Goal: Task Accomplishment & Management: Manage account settings

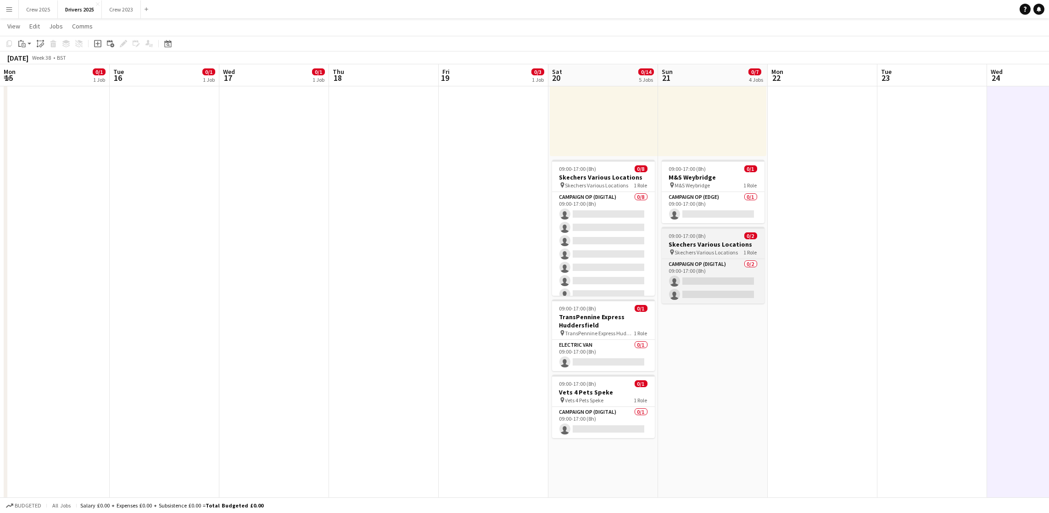
scroll to position [0, 315]
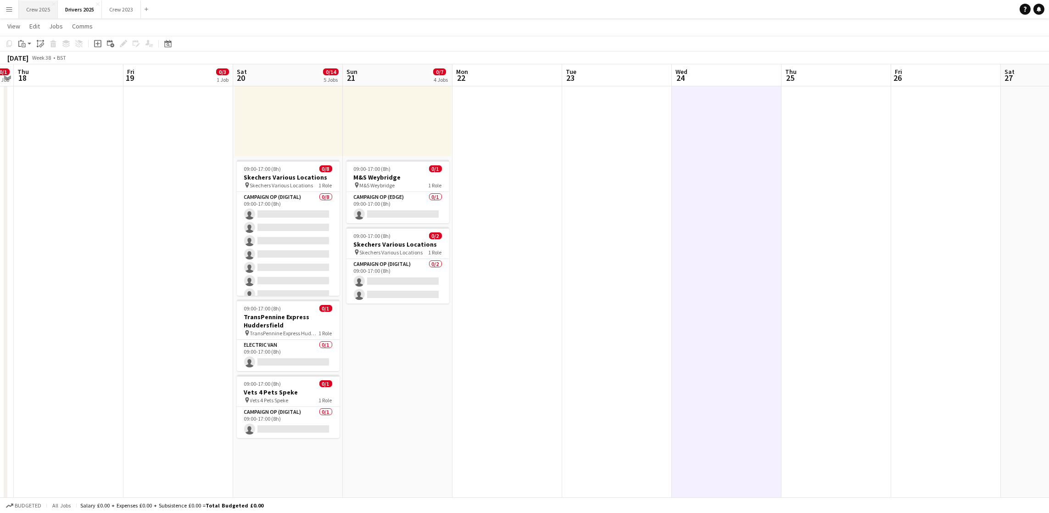
click at [39, 10] on button "Crew 2025 Close" at bounding box center [38, 9] width 39 height 18
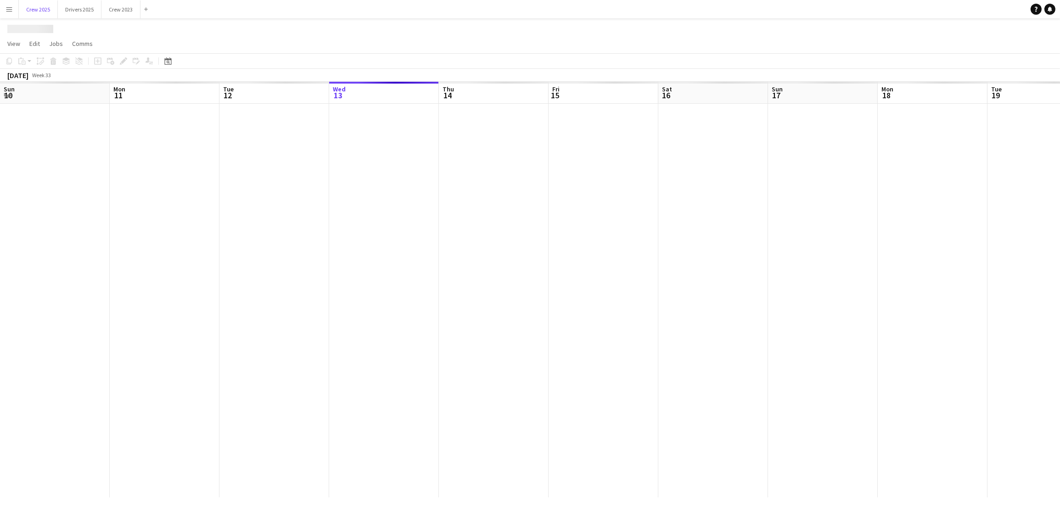
scroll to position [0, 219]
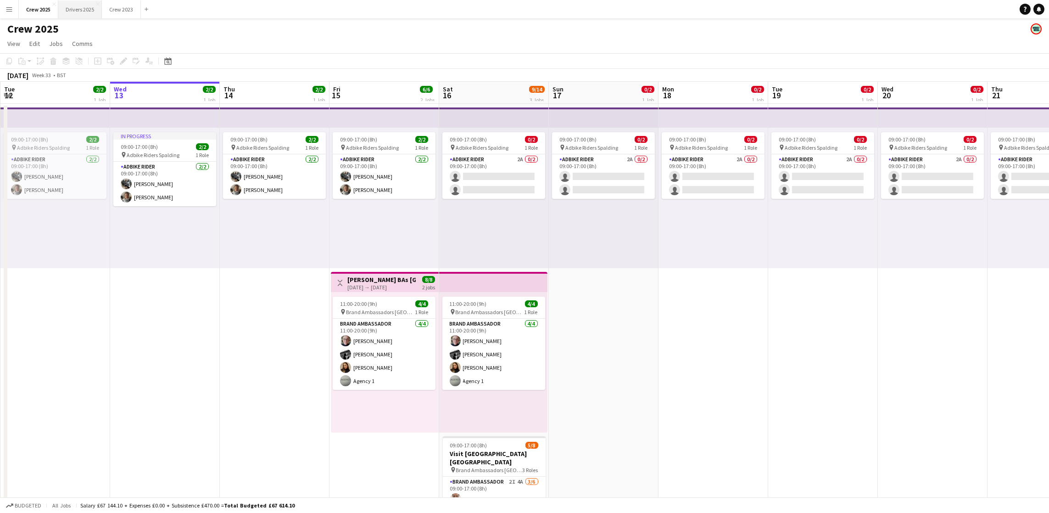
click at [83, 16] on button "Drivers 2025 Close" at bounding box center [80, 9] width 44 height 18
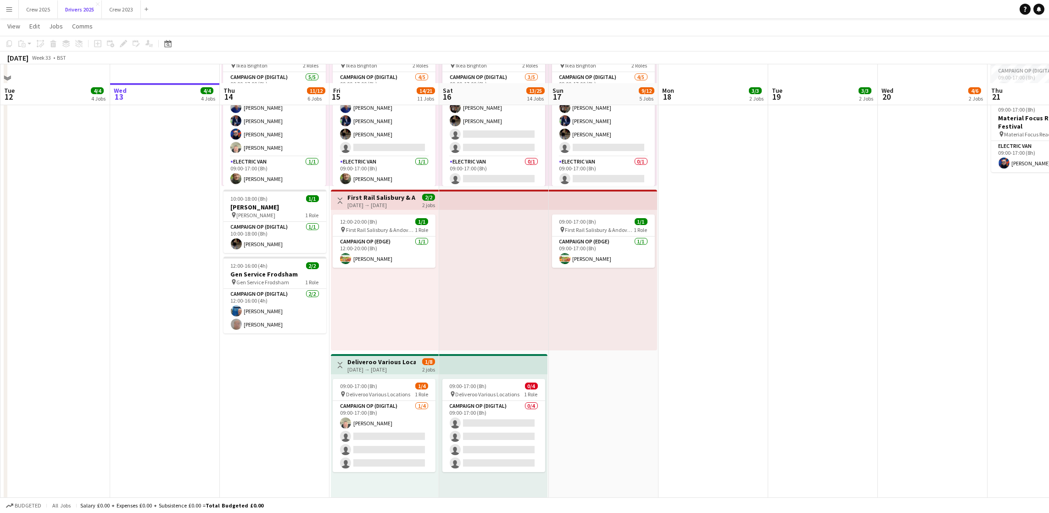
scroll to position [757, 0]
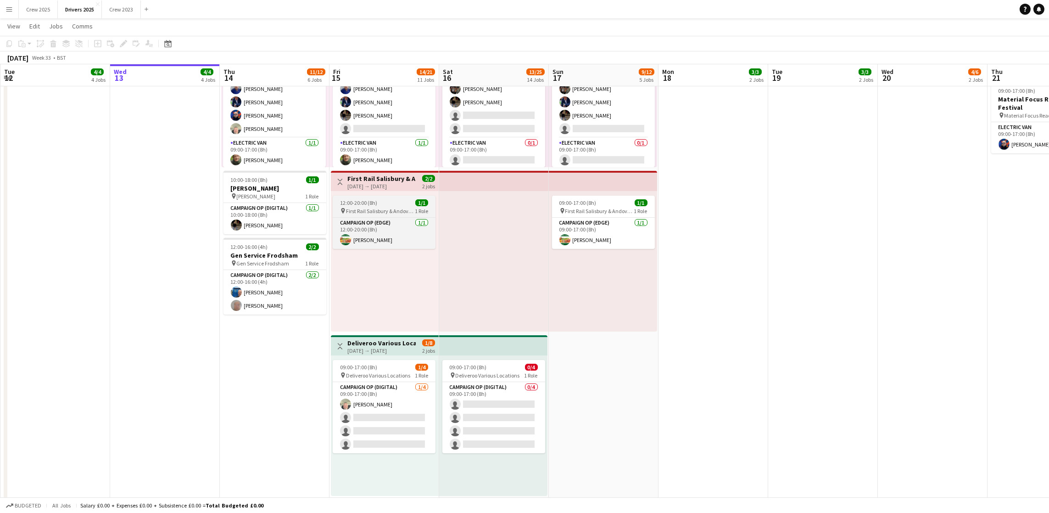
click at [361, 203] on span "12:00-20:00 (8h)" at bounding box center [358, 202] width 37 height 7
click at [120, 43] on icon "Edit" at bounding box center [123, 43] width 7 height 7
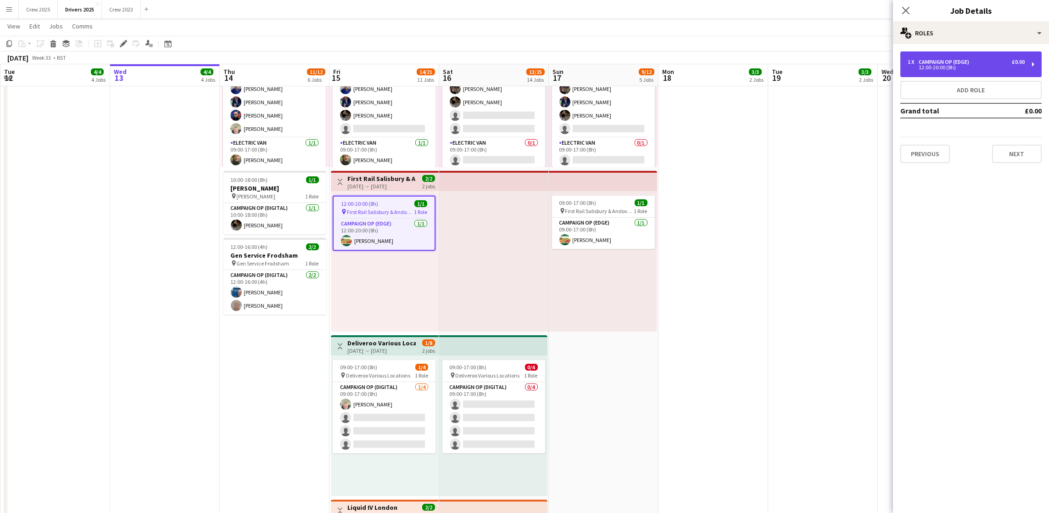
click at [969, 69] on div "12:00-20:00 (8h)" at bounding box center [966, 67] width 117 height 5
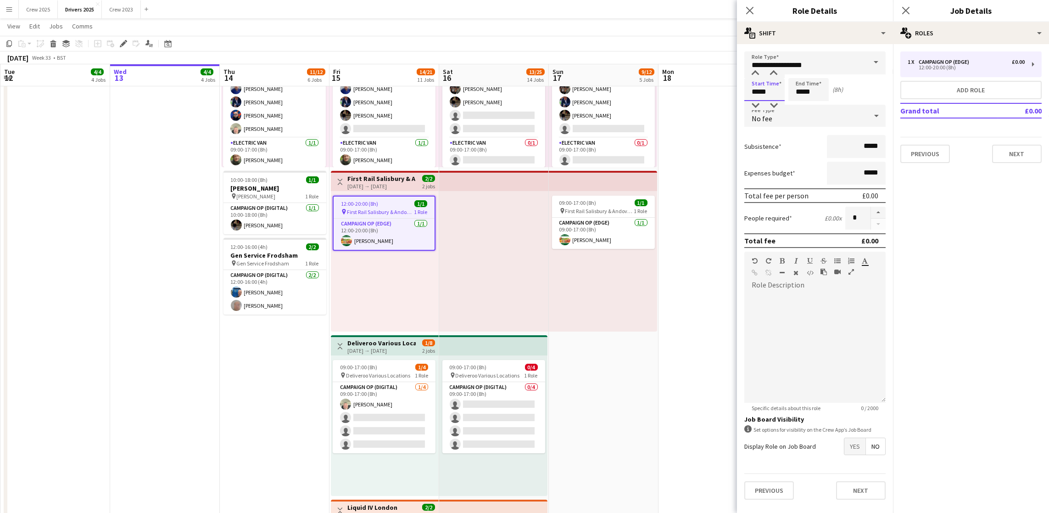
drag, startPoint x: 776, startPoint y: 94, endPoint x: 570, endPoint y: 78, distance: 206.2
click at [602, 95] on body "Menu Boards Boards Boards All jobs Status Workforce Workforce My Workforce Recr…" at bounding box center [524, 523] width 1049 height 2560
type input "*****"
click at [1009, 156] on button "Next" at bounding box center [1017, 154] width 50 height 18
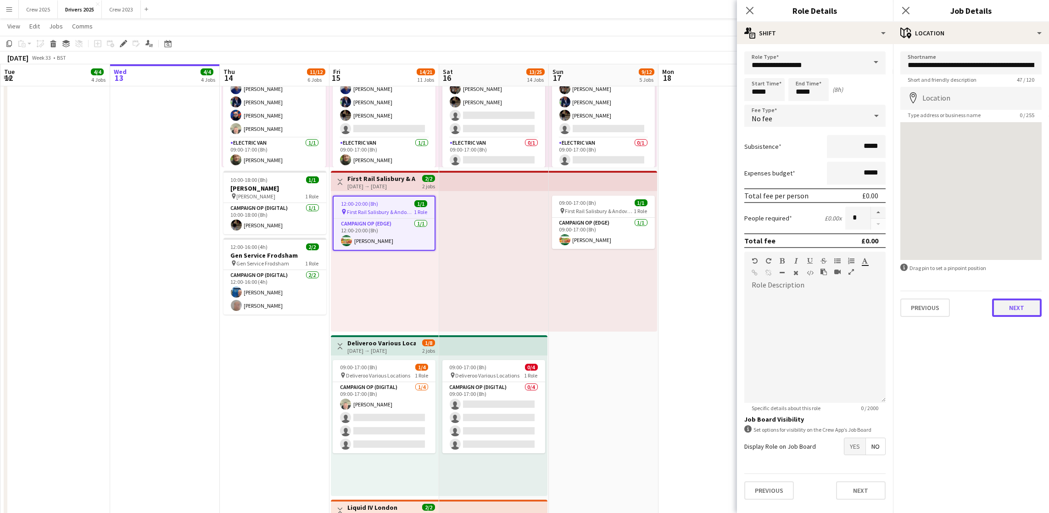
click at [1012, 307] on button "Next" at bounding box center [1017, 307] width 50 height 18
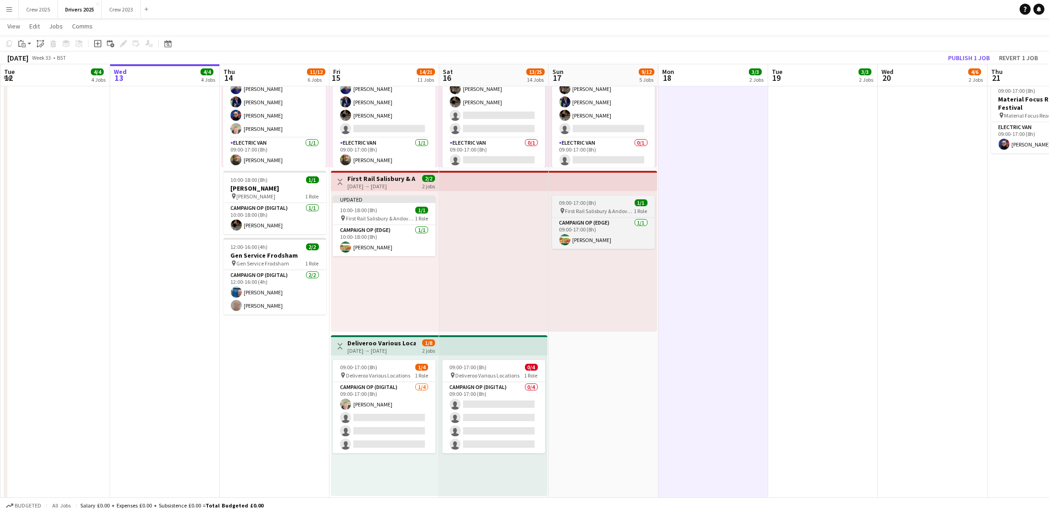
click at [602, 206] on app-job-card "09:00-17:00 (8h) 1/1 pin First Rail Salisbury & Andover and Basingstoke 1 Role …" at bounding box center [603, 221] width 103 height 53
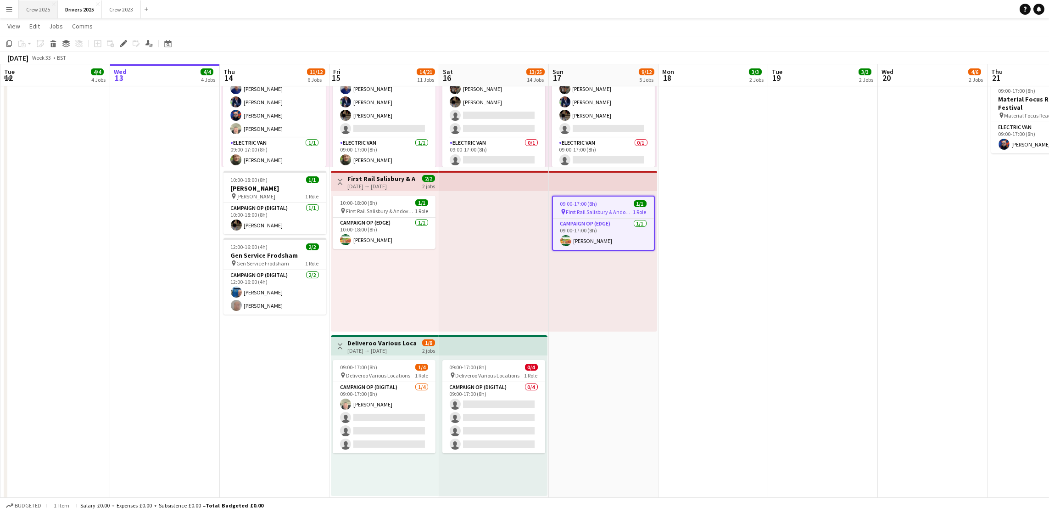
click at [29, 7] on button "Crew 2025 Close" at bounding box center [38, 9] width 39 height 18
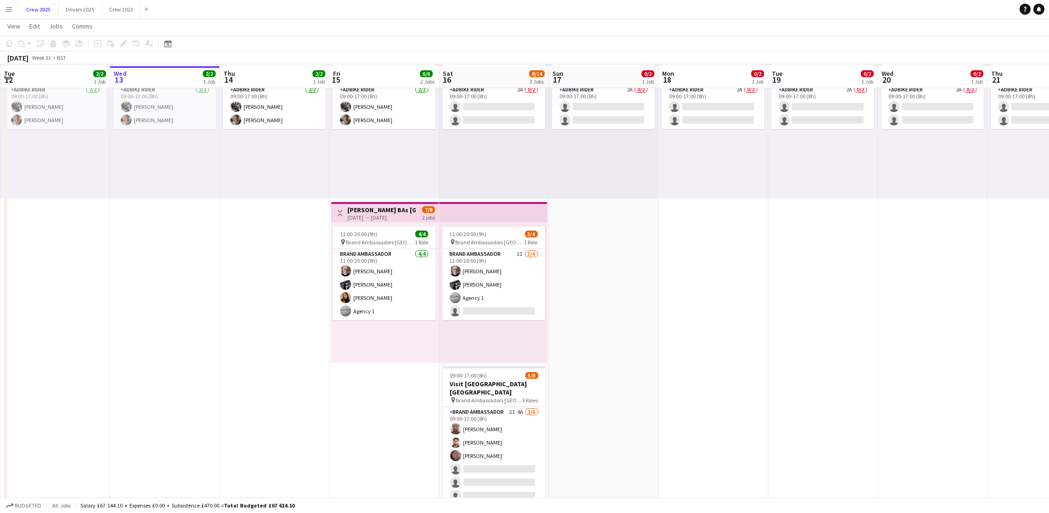
scroll to position [102, 0]
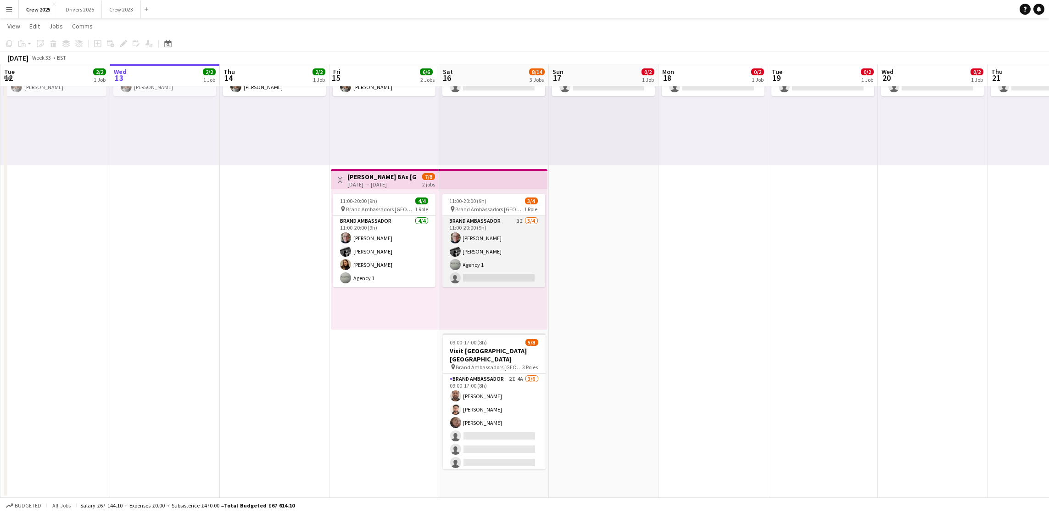
click at [476, 273] on app-card-role "Brand Ambassador 3I [DATE] 11:00-20:00 (9h) [PERSON_NAME] [PERSON_NAME] Agency …" at bounding box center [493, 251] width 103 height 71
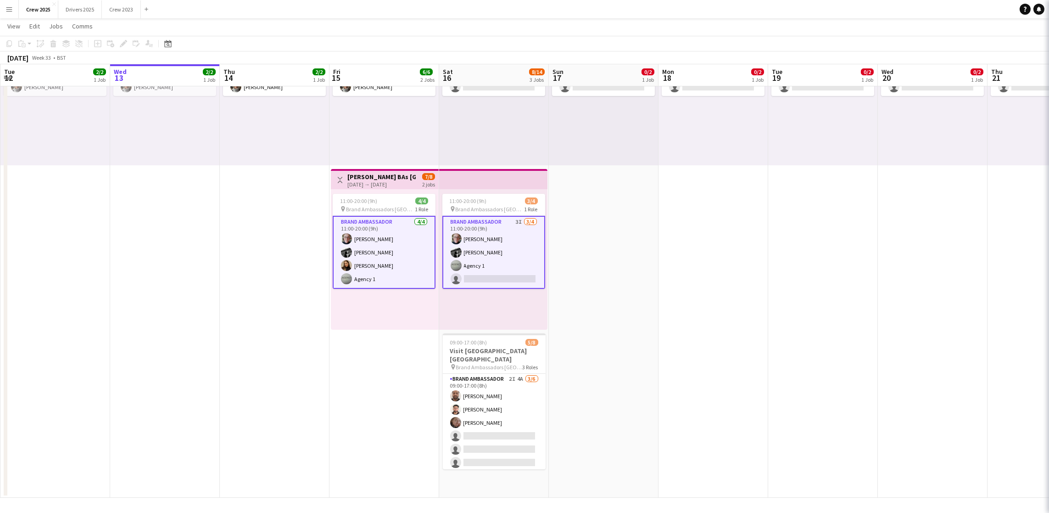
click at [478, 273] on app-card-role "Brand Ambassador 3I [DATE] 11:00-20:00 (9h) [PERSON_NAME] [PERSON_NAME] Agency …" at bounding box center [493, 252] width 103 height 73
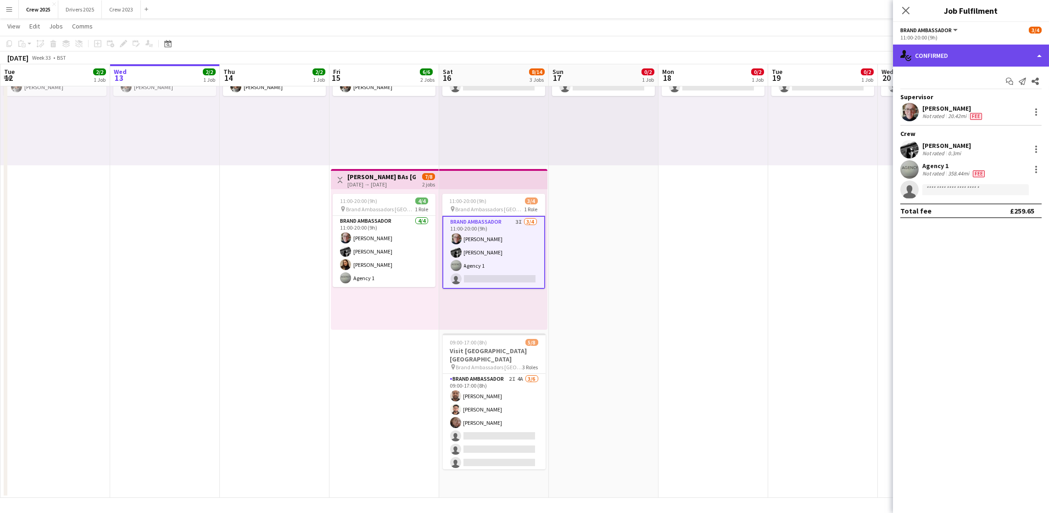
click at [979, 56] on div "single-neutral-actions-check-2 Confirmed" at bounding box center [971, 56] width 156 height 22
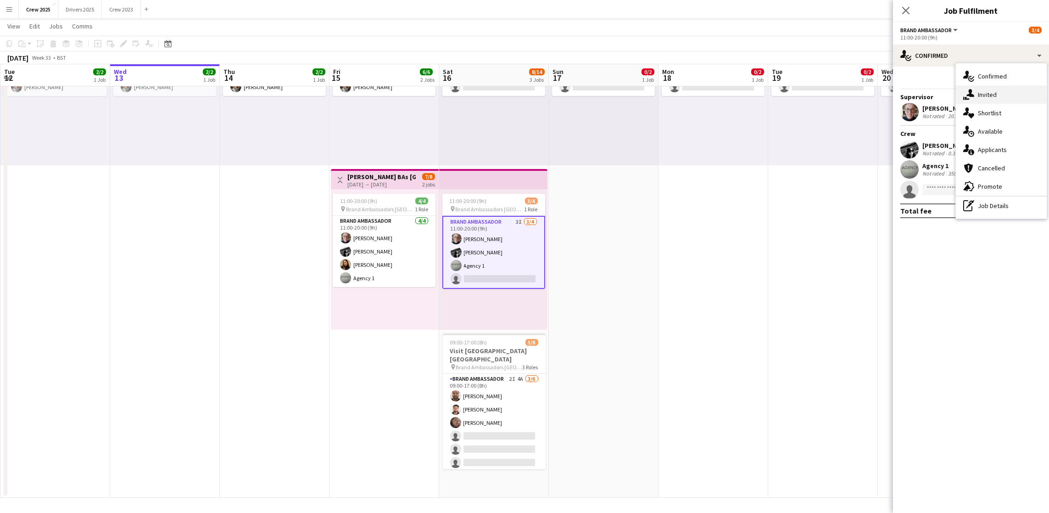
click at [987, 98] on div "single-neutral-actions-share-1 Invited" at bounding box center [1001, 94] width 91 height 18
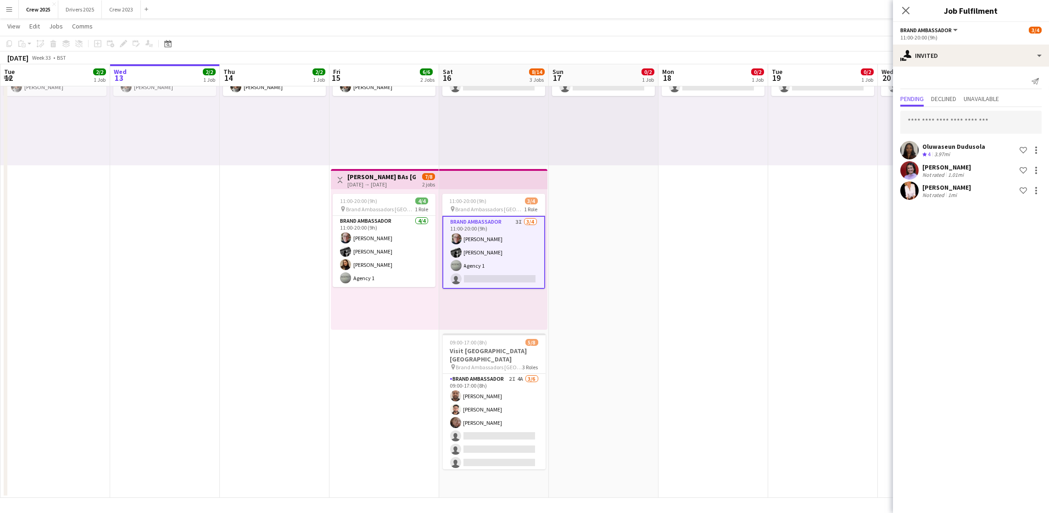
click at [816, 245] on app-date-cell "09:00-17:00 (8h) 0/2 pin Adbike Riders Spalding 1 Role Adbike Rider 2A 0/2 09:0…" at bounding box center [823, 249] width 110 height 496
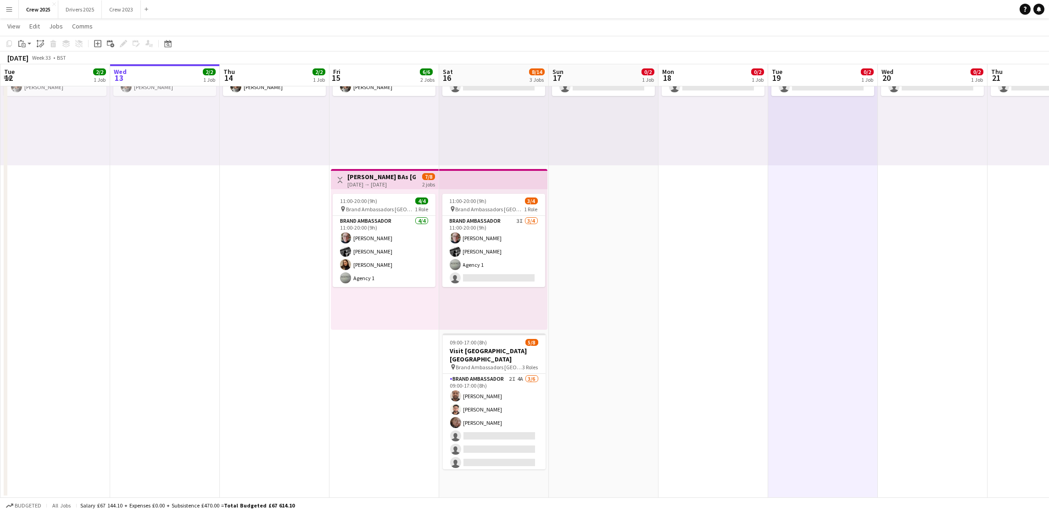
click at [8, 11] on app-icon "Menu" at bounding box center [9, 9] width 7 height 7
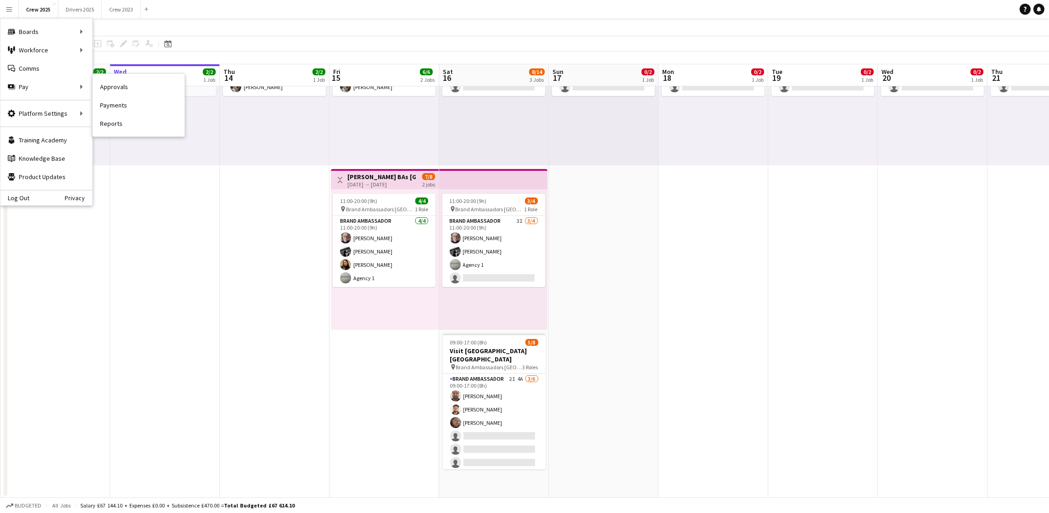
drag, startPoint x: 134, startPoint y: 87, endPoint x: 466, endPoint y: 110, distance: 332.5
click at [134, 87] on link "Approvals" at bounding box center [139, 87] width 92 height 18
